Goal: Navigation & Orientation: Go to known website

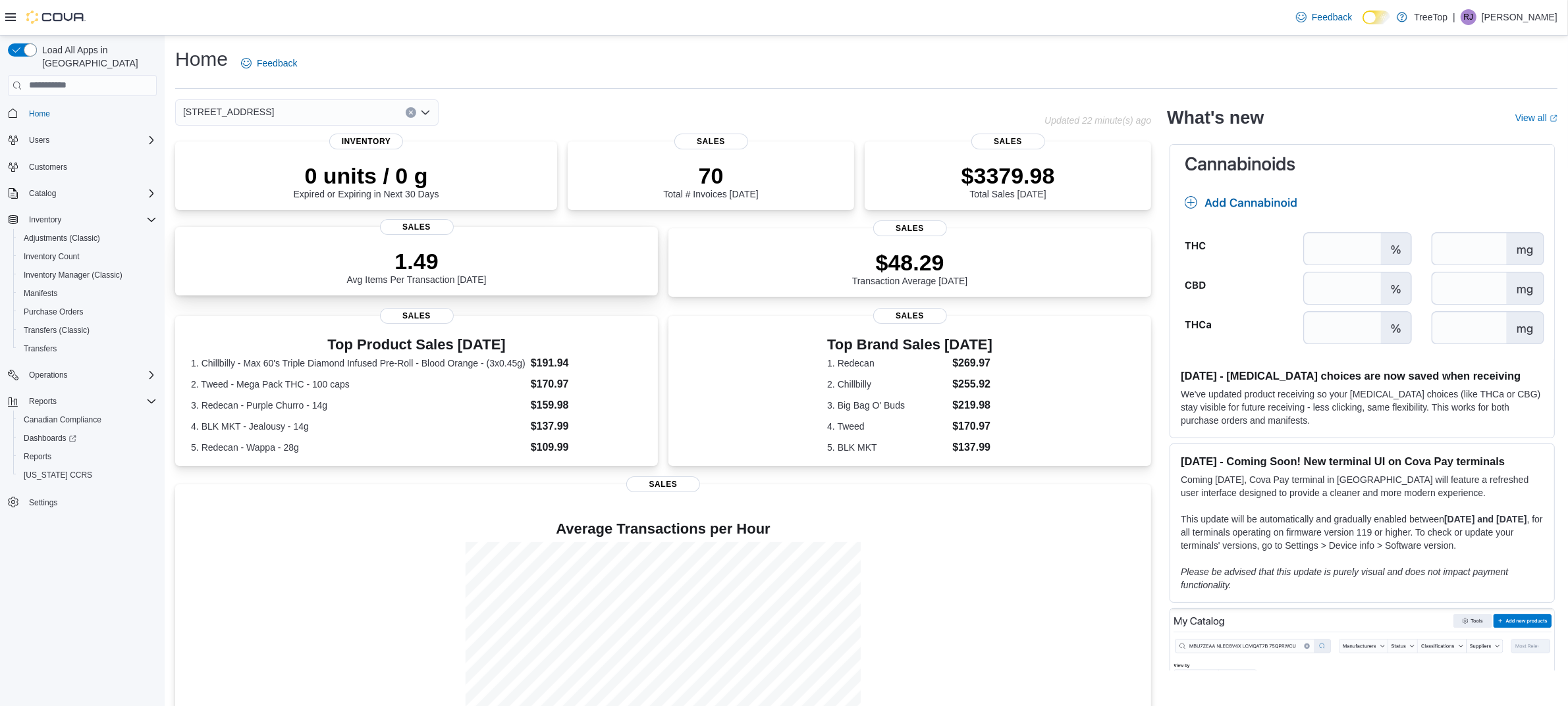
scroll to position [57, 0]
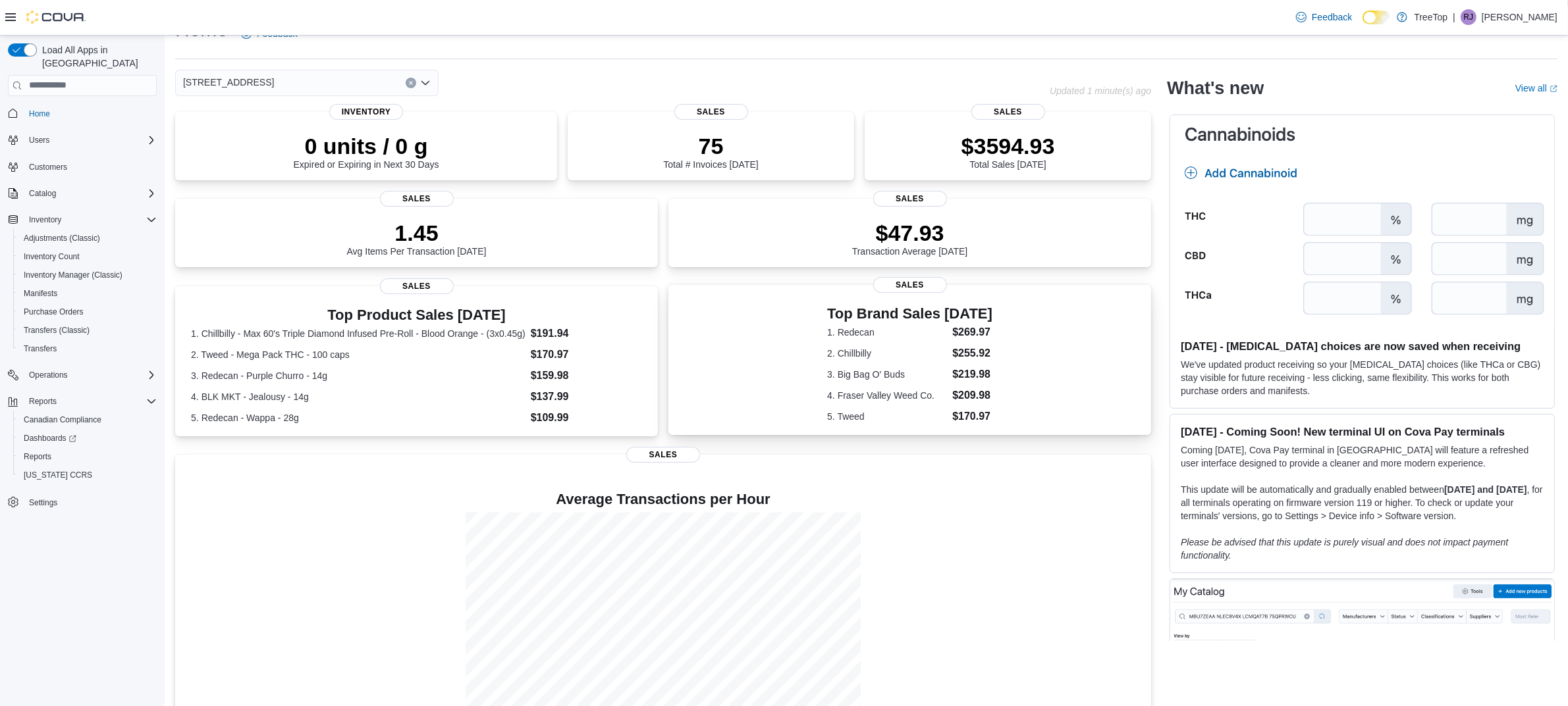
scroll to position [57, 0]
